Goal: Browse casually

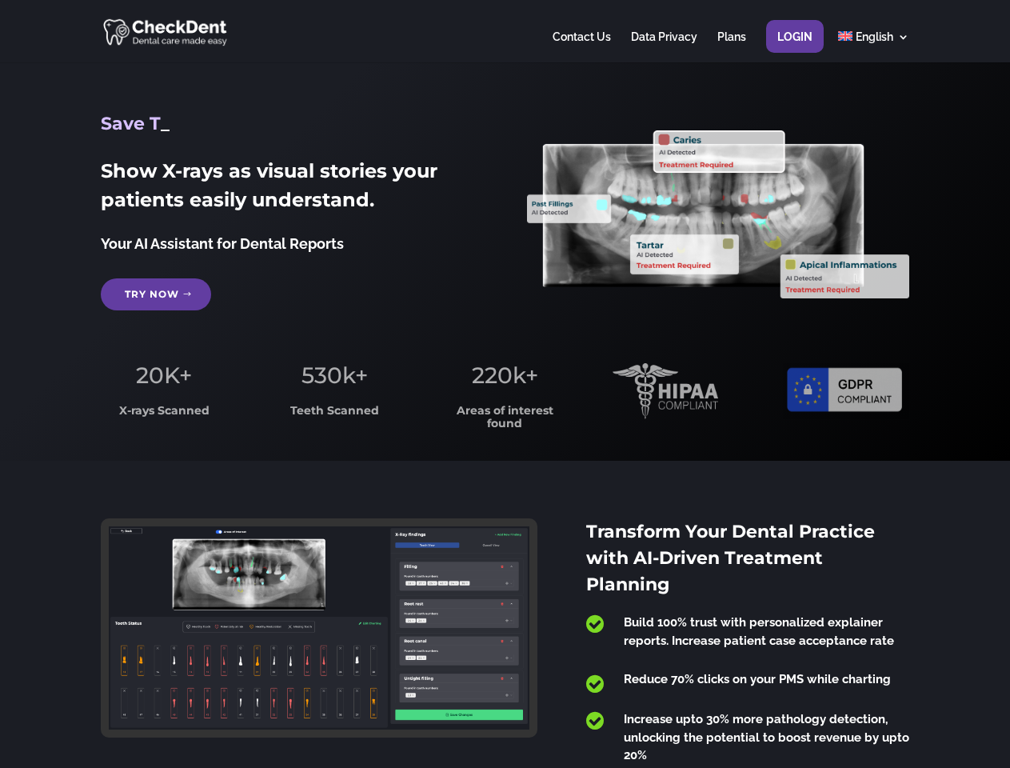
click at [505, 384] on span "220k+" at bounding box center [505, 374] width 66 height 27
click at [505, 31] on div at bounding box center [505, 31] width 808 height 62
click at [505, 384] on span "220k+" at bounding box center [505, 374] width 66 height 27
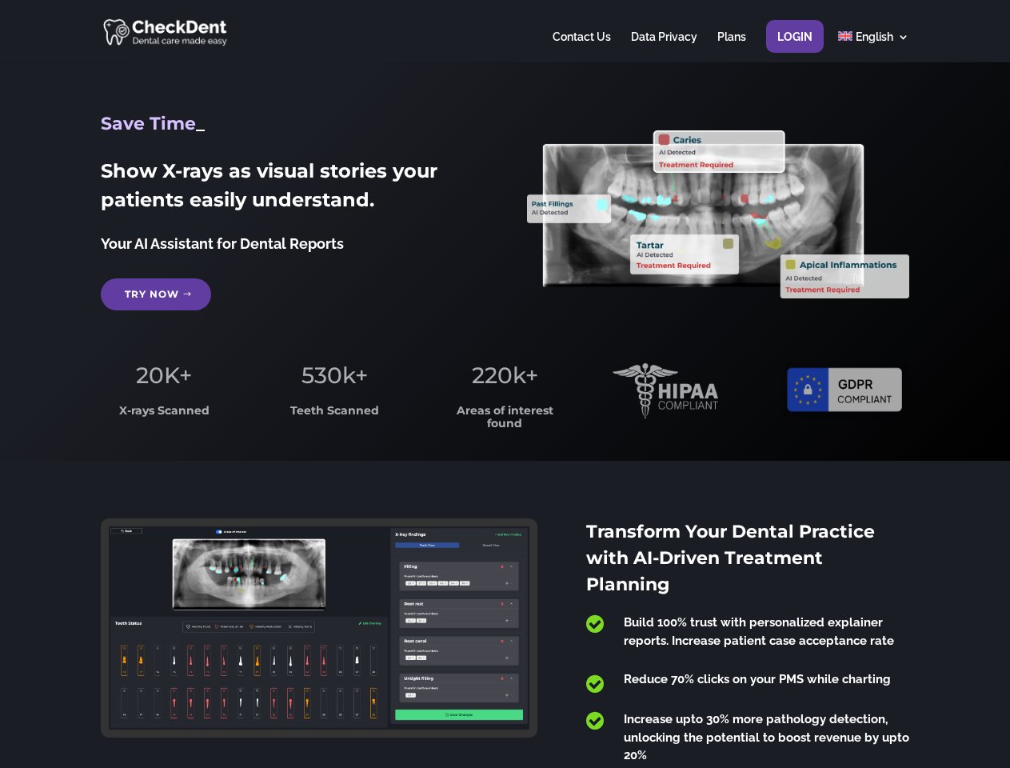
click at [505, 31] on div at bounding box center [505, 31] width 808 height 62
